Goal: Browse casually

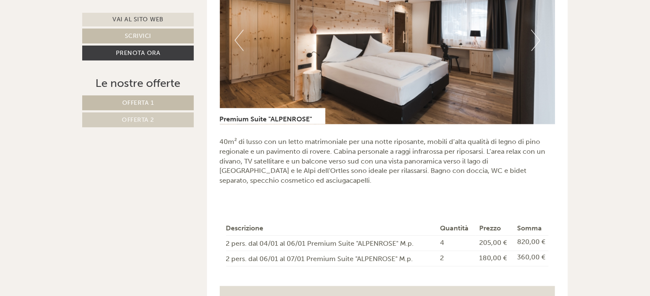
scroll to position [597, 0]
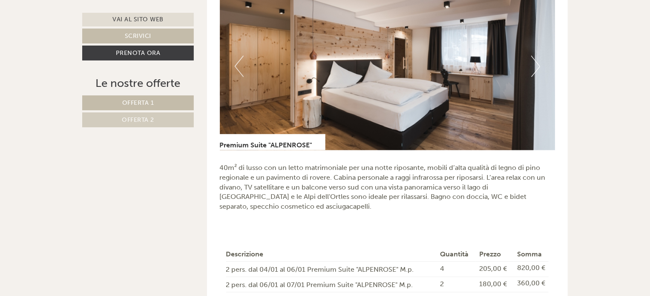
click at [537, 66] on button "Next" at bounding box center [535, 66] width 9 height 21
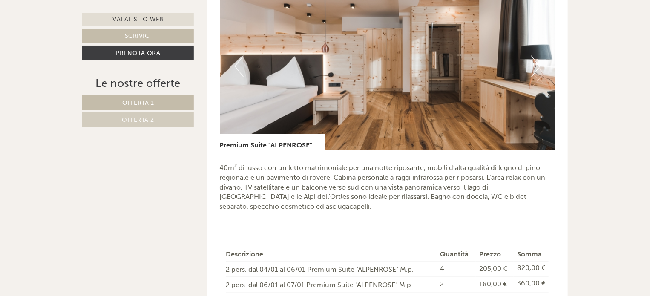
click at [540, 66] on img at bounding box center [388, 67] width 336 height 168
click at [536, 66] on button "Next" at bounding box center [535, 66] width 9 height 21
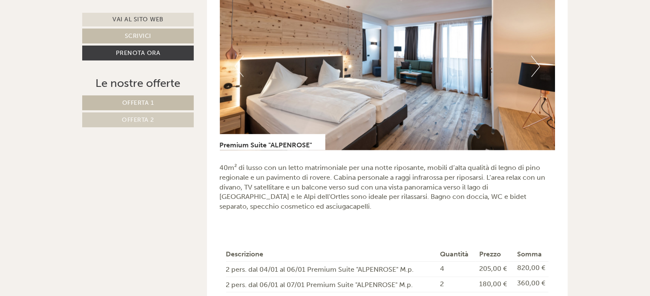
click at [536, 66] on button "Next" at bounding box center [535, 66] width 9 height 21
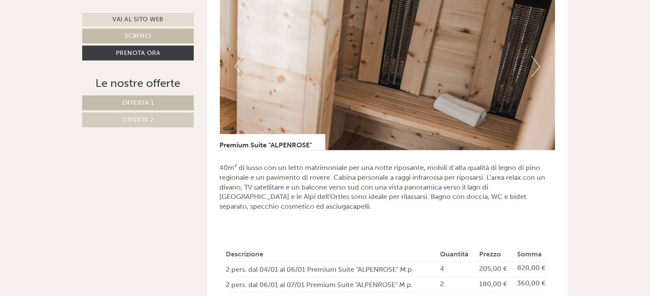
click at [536, 66] on button "Next" at bounding box center [535, 66] width 9 height 21
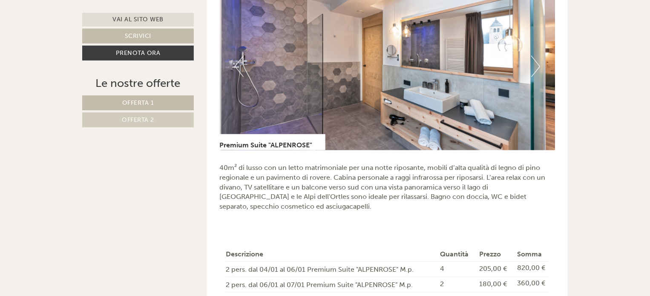
click at [536, 66] on button "Next" at bounding box center [535, 66] width 9 height 21
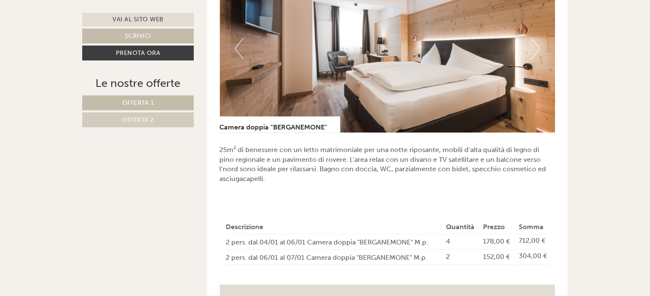
scroll to position [1151, 0]
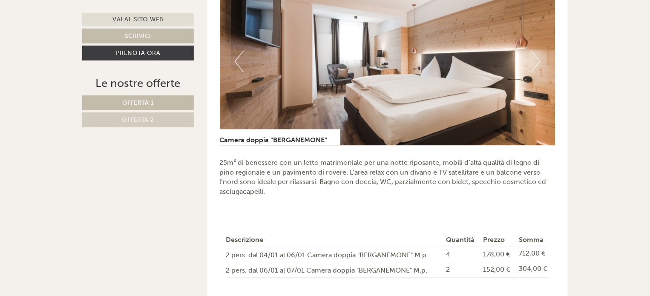
click at [536, 57] on button "Next" at bounding box center [535, 61] width 9 height 21
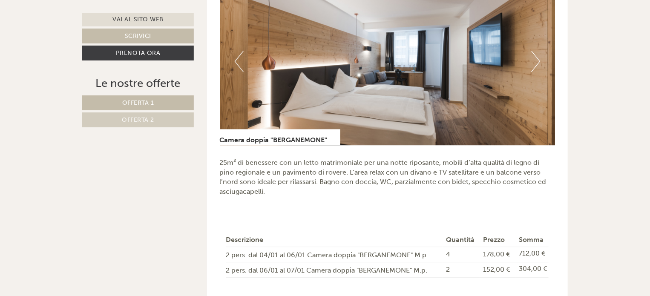
click at [536, 57] on button "Next" at bounding box center [535, 61] width 9 height 21
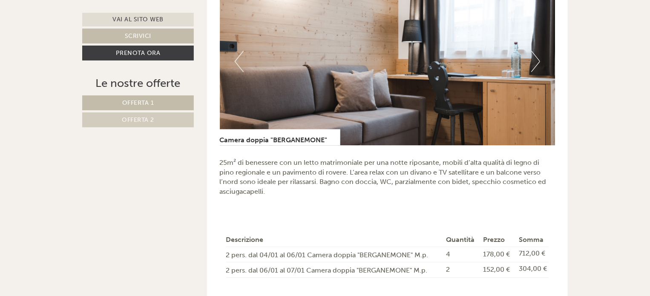
click at [536, 57] on button "Next" at bounding box center [535, 61] width 9 height 21
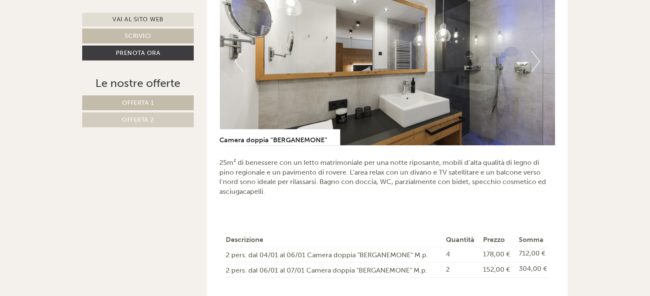
click at [536, 57] on button "Next" at bounding box center [535, 61] width 9 height 21
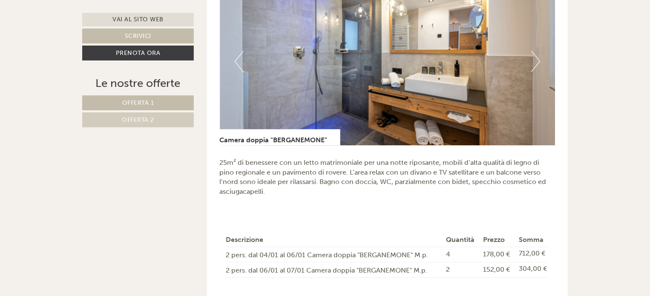
click at [536, 57] on button "Next" at bounding box center [535, 61] width 9 height 21
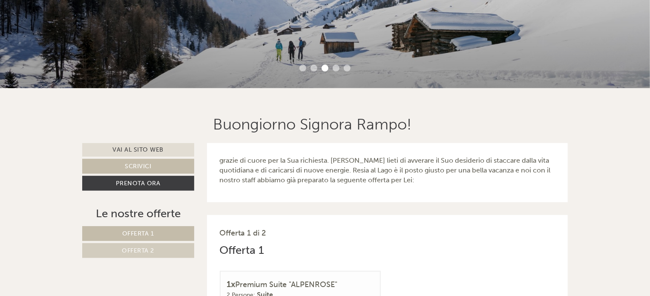
scroll to position [208, 0]
